Goal: Task Accomplishment & Management: Use online tool/utility

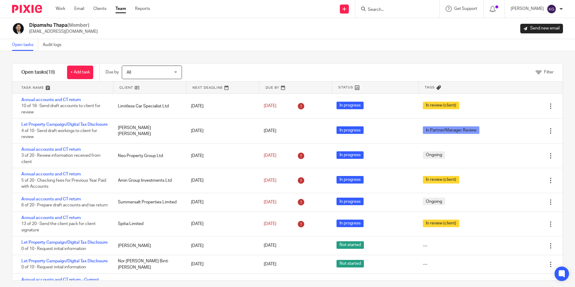
click at [383, 9] on input "Search" at bounding box center [394, 9] width 54 height 5
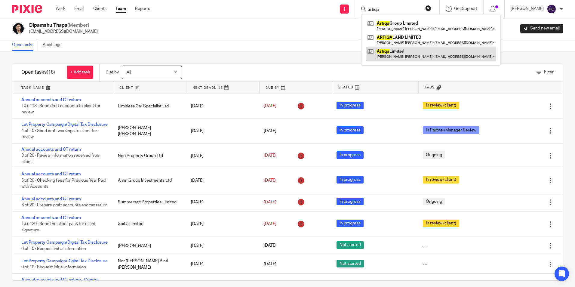
type input "artiqa"
click at [403, 54] on link at bounding box center [431, 54] width 130 height 14
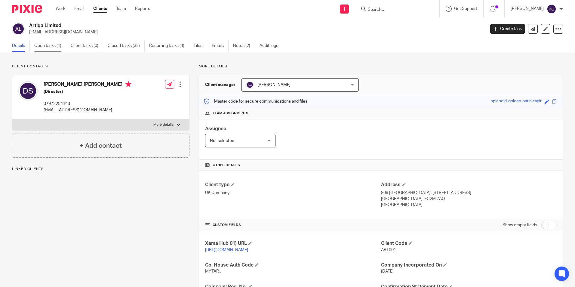
click at [46, 46] on link "Open tasks (1)" at bounding box center [50, 46] width 32 height 12
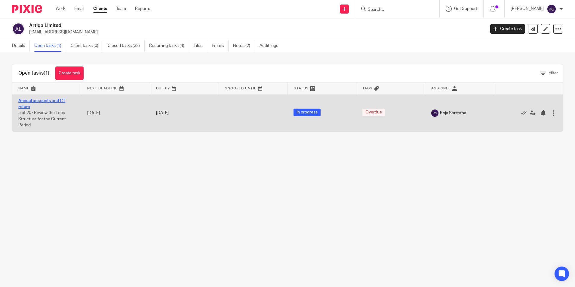
click at [55, 100] on link "Annual accounts and CT return" at bounding box center [41, 104] width 47 height 10
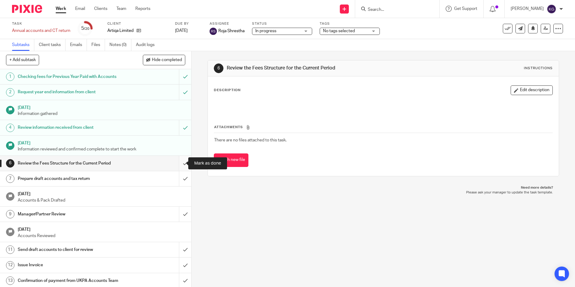
click at [178, 164] on input "submit" at bounding box center [95, 163] width 191 height 15
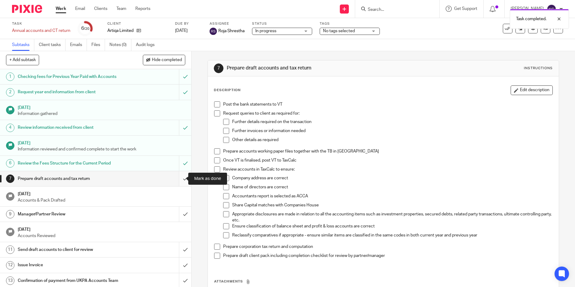
click at [180, 179] on input "submit" at bounding box center [95, 178] width 191 height 15
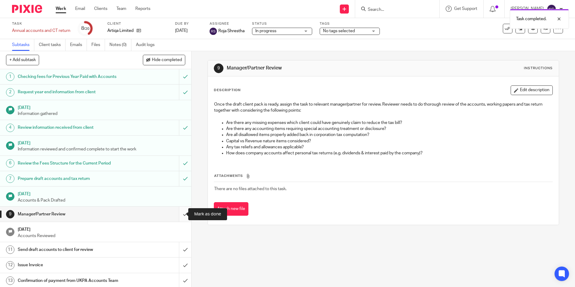
click at [180, 213] on input "submit" at bounding box center [95, 214] width 191 height 15
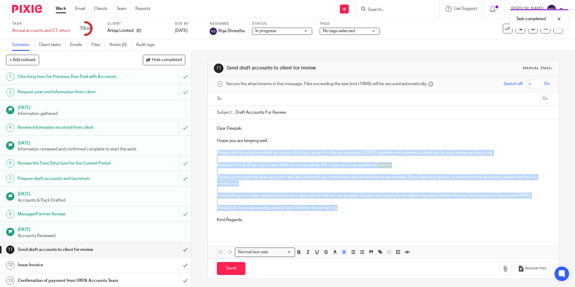
drag, startPoint x: 214, startPoint y: 152, endPoint x: 344, endPoint y: 209, distance: 142.6
click at [344, 209] on div "Dear [PERSON_NAME], I hope you are keeping well. Please find the attached draft…" at bounding box center [383, 176] width 351 height 114
copy div "Please find the attached draft accounts of Artiqa Limited for the period ended …"
